Goal: Transaction & Acquisition: Purchase product/service

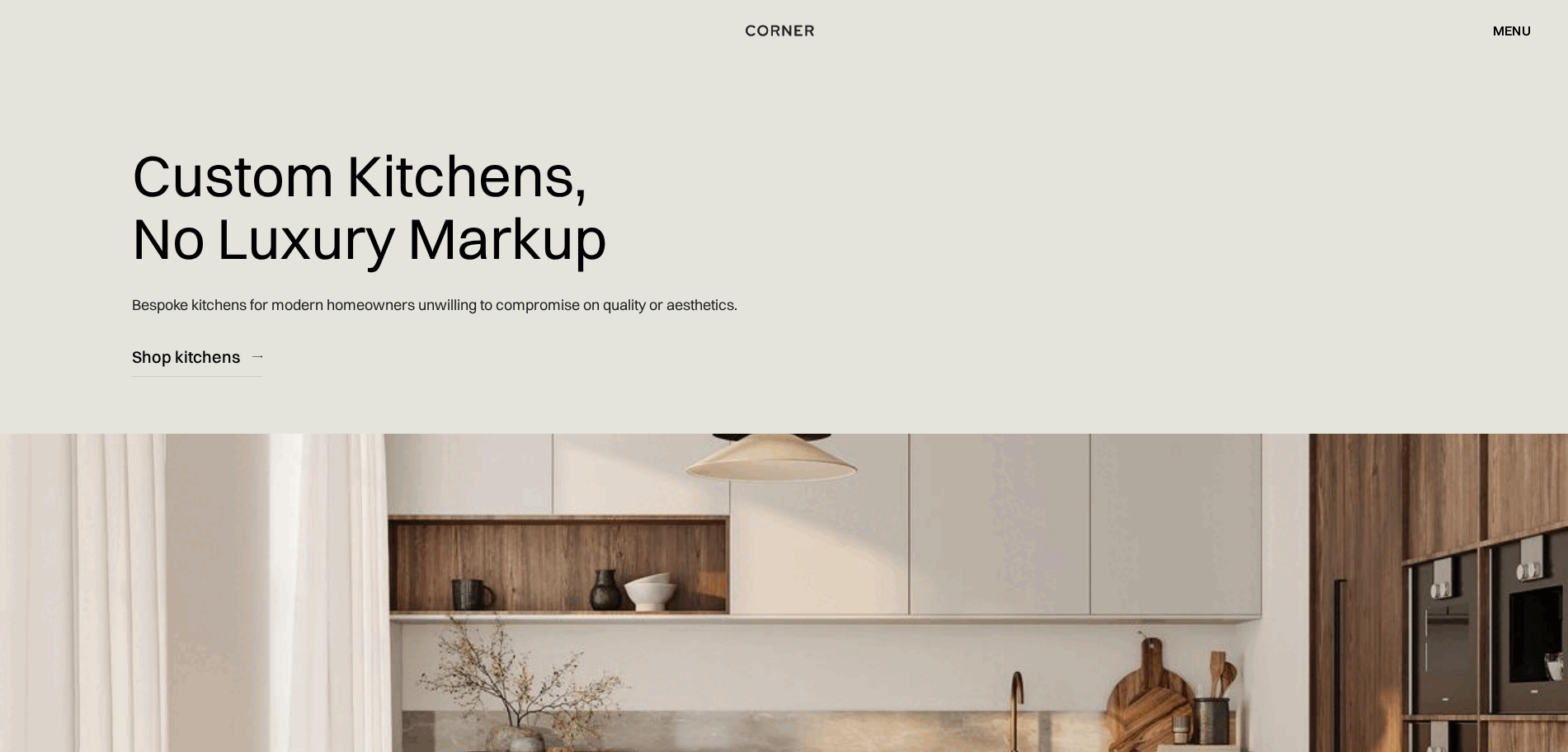
click at [1505, 35] on div "menu" at bounding box center [1511, 31] width 38 height 14
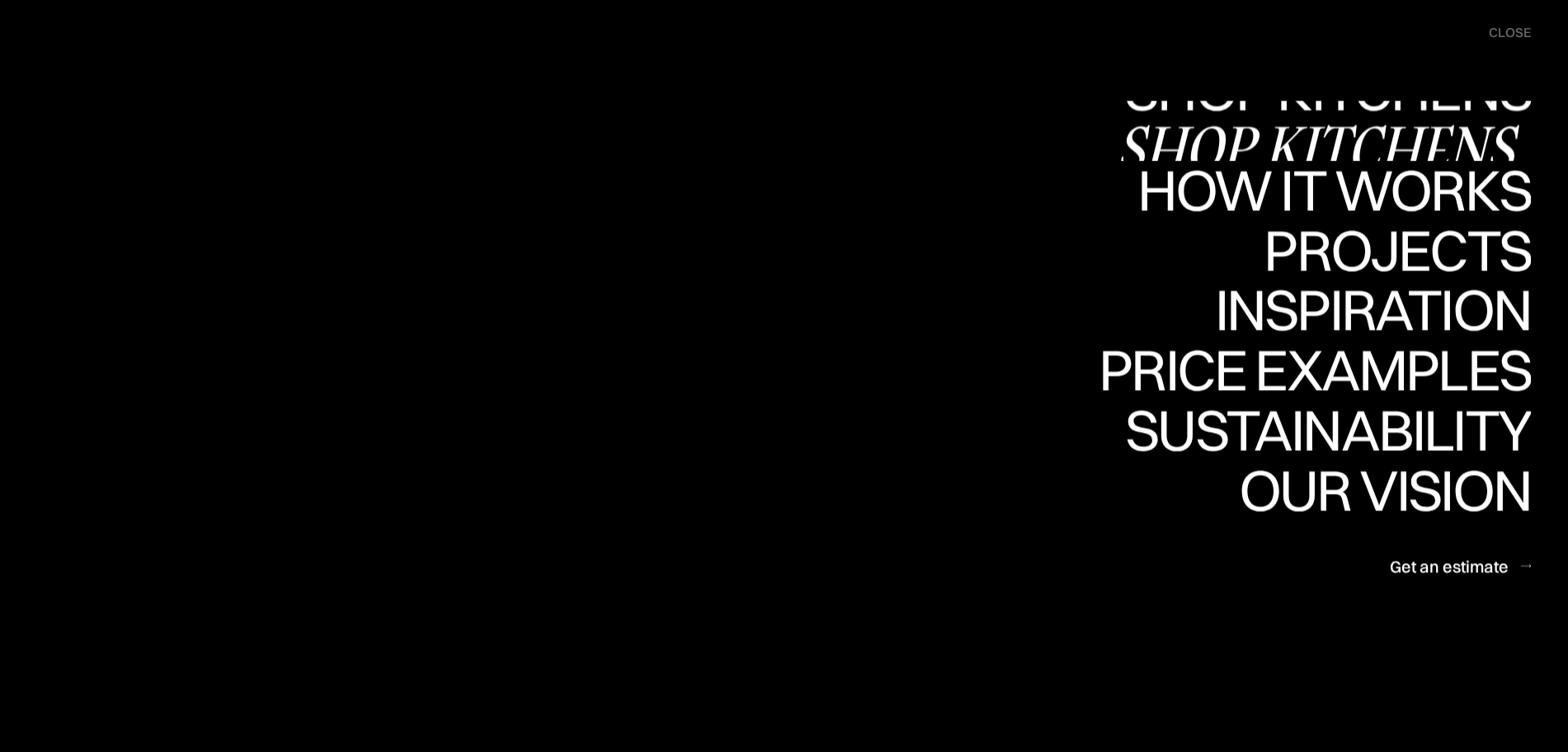
click at [1345, 109] on link "Shop Kitchens Shop Kitchens" at bounding box center [1323, 131] width 415 height 60
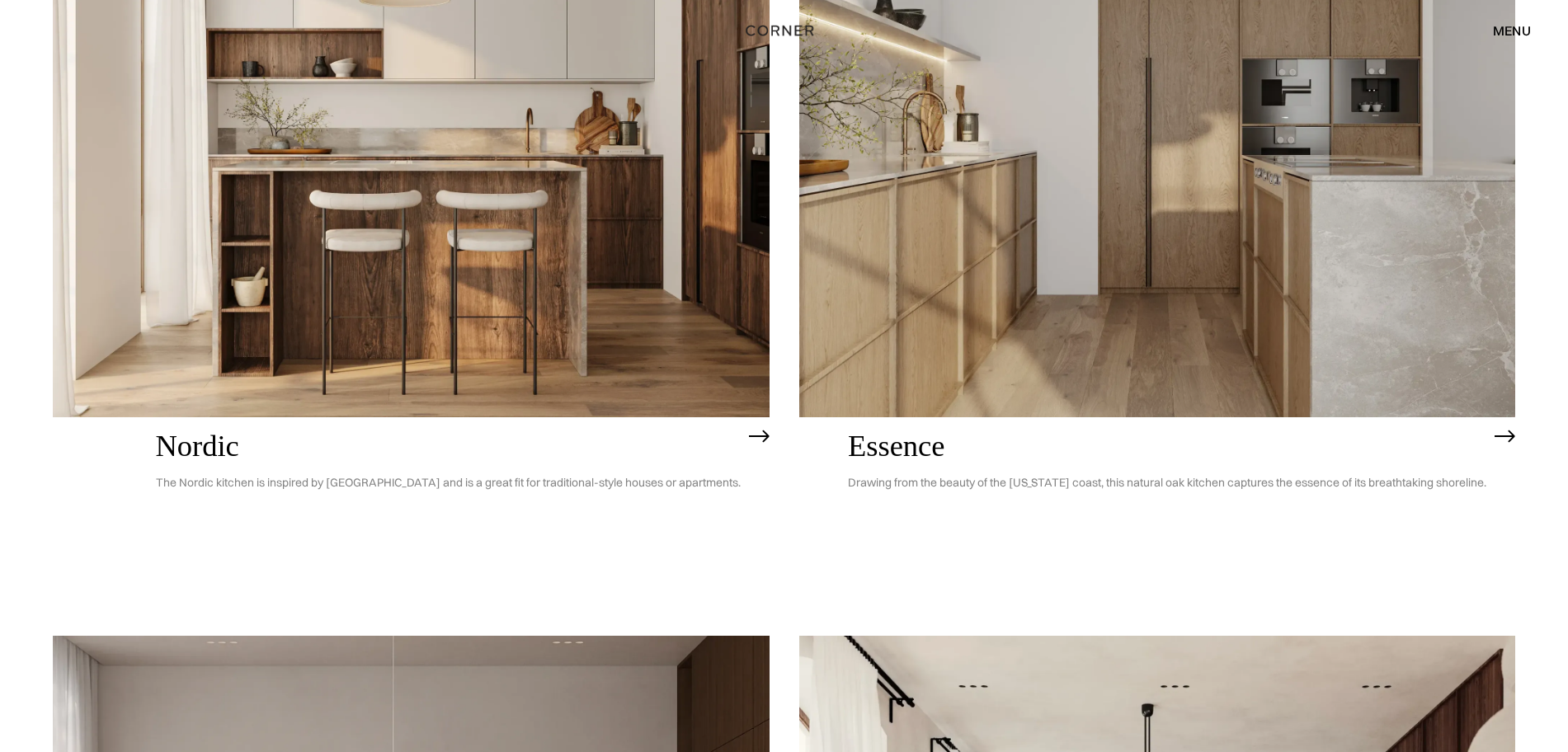
scroll to position [314, 0]
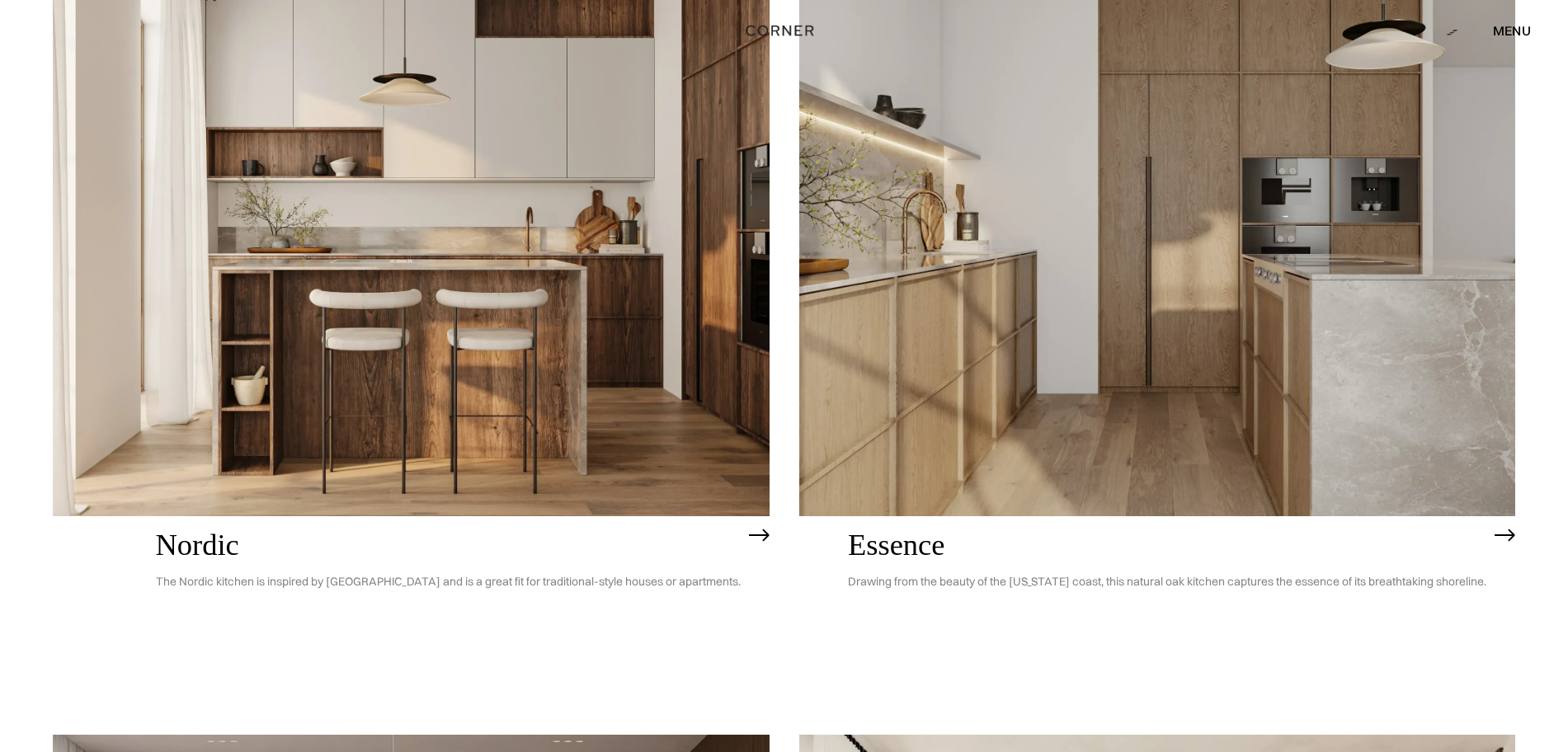
click at [1284, 206] on img at bounding box center [1158, 229] width 717 height 573
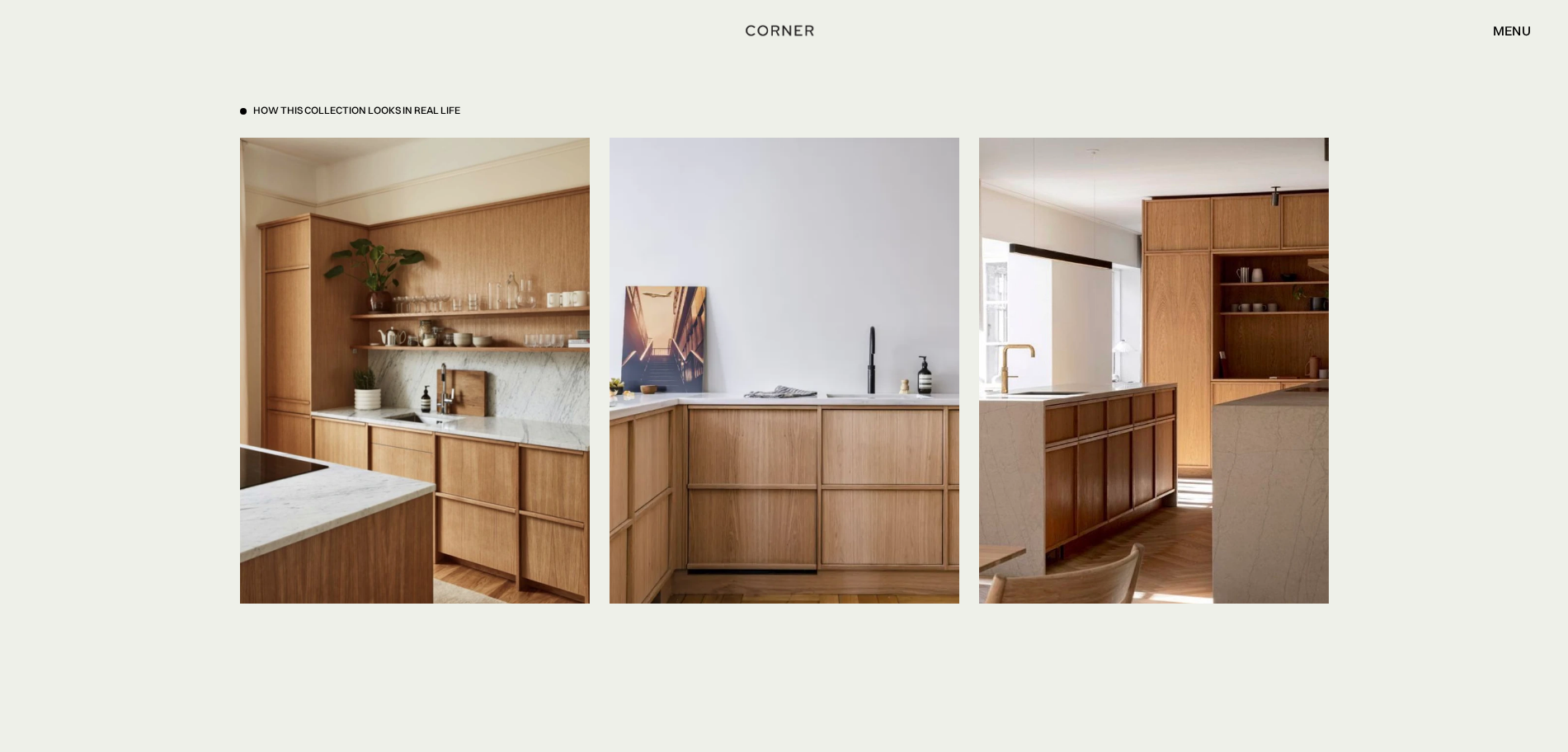
scroll to position [3711, 0]
